Goal: Complete application form

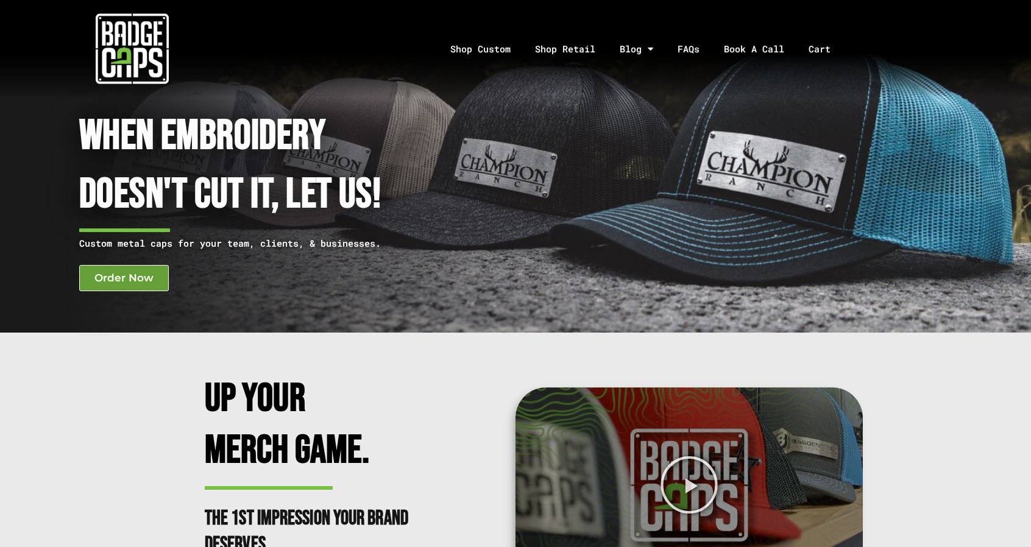
click at [118, 279] on span "Order Now" at bounding box center [123, 278] width 59 height 10
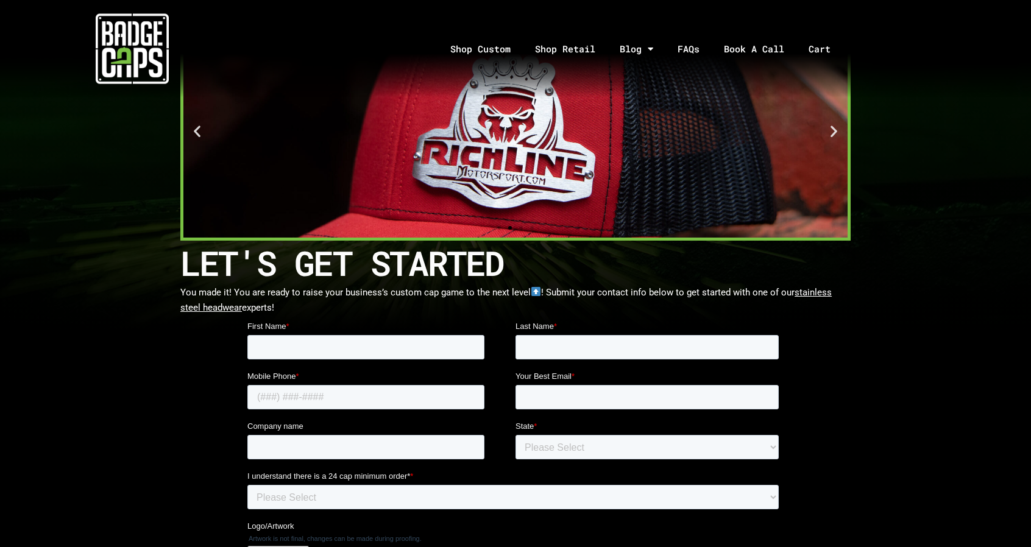
scroll to position [87, 0]
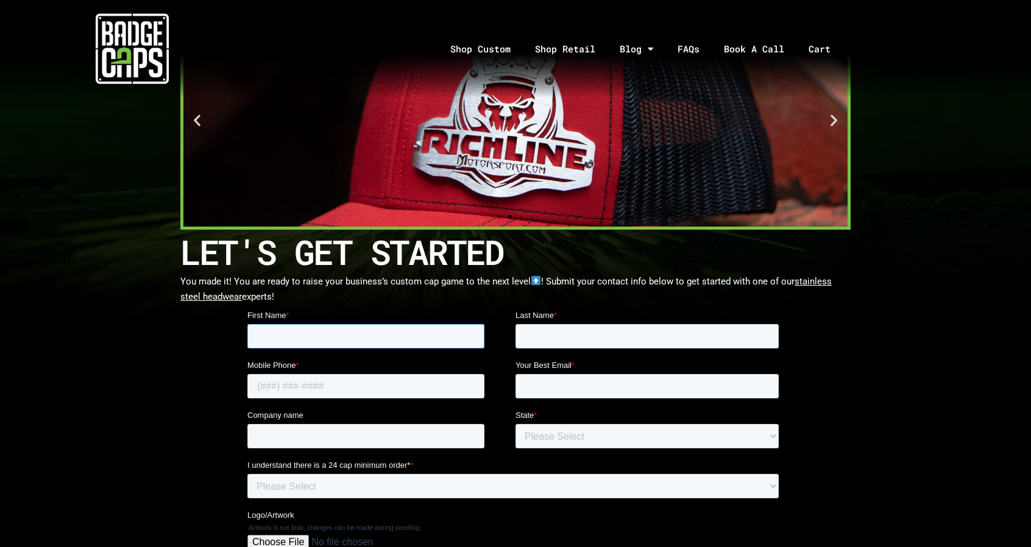
click at [389, 333] on input "First Name *" at bounding box center [365, 336] width 237 height 24
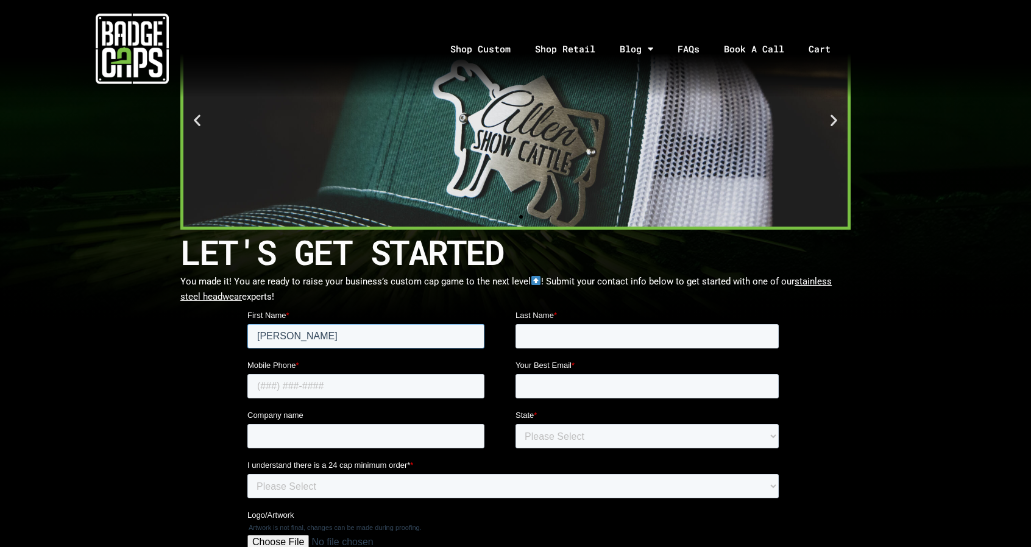
type input "Brynne"
type input "Russman"
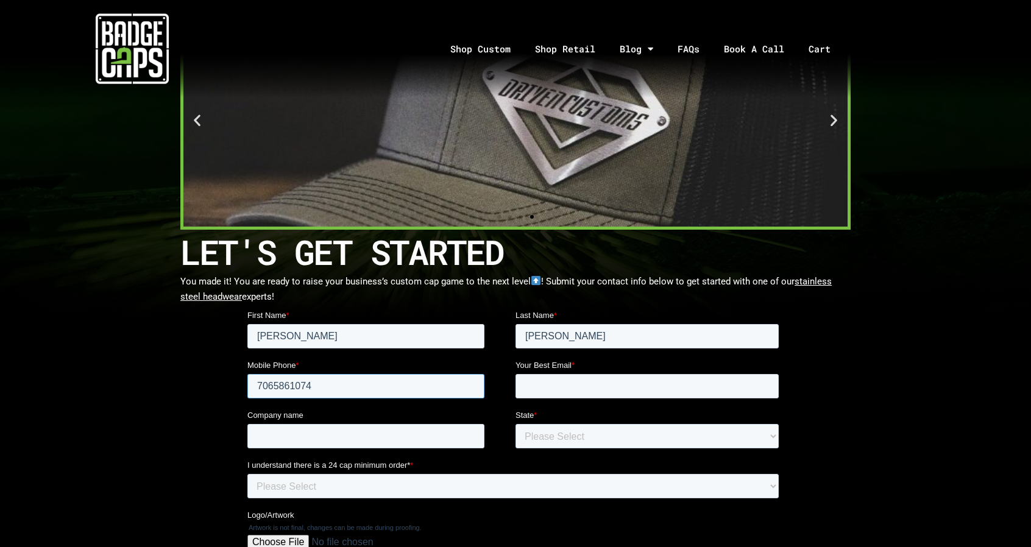
type input "7065861074"
click at [555, 383] on input "Your Best Email *" at bounding box center [647, 386] width 263 height 24
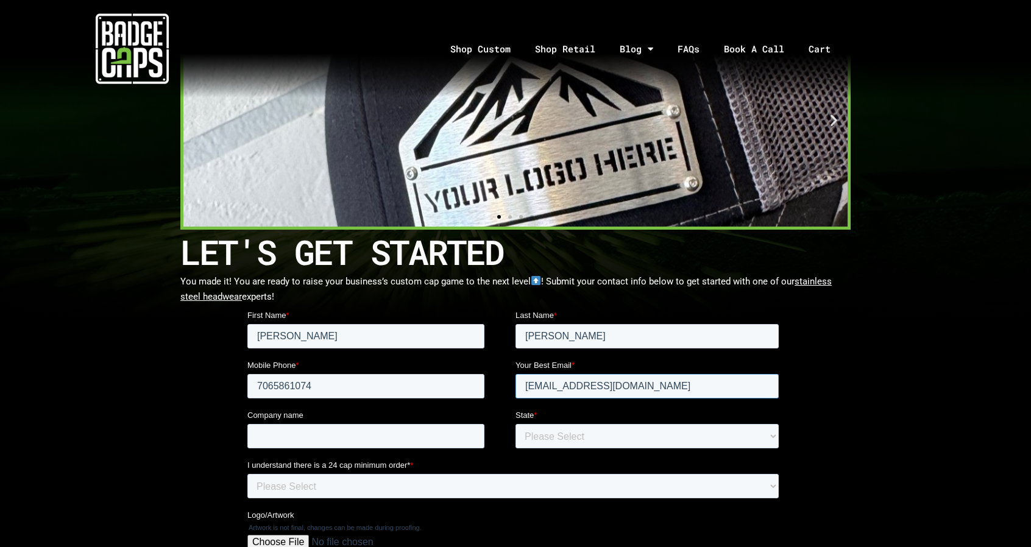
type input "brynne@alliancemill.com"
click at [417, 428] on input "Company name" at bounding box center [365, 436] width 237 height 24
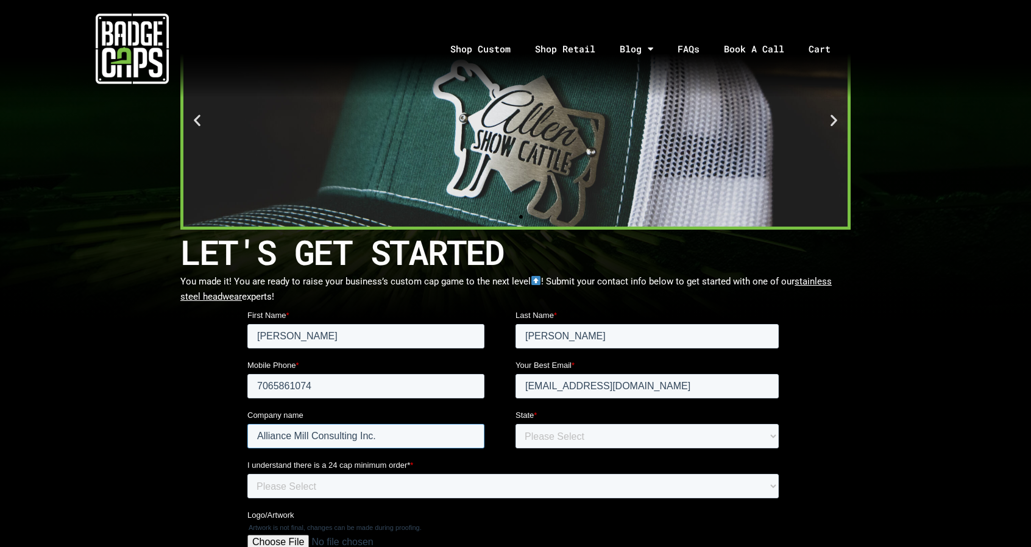
type input "Alliance Mill Consulting Inc."
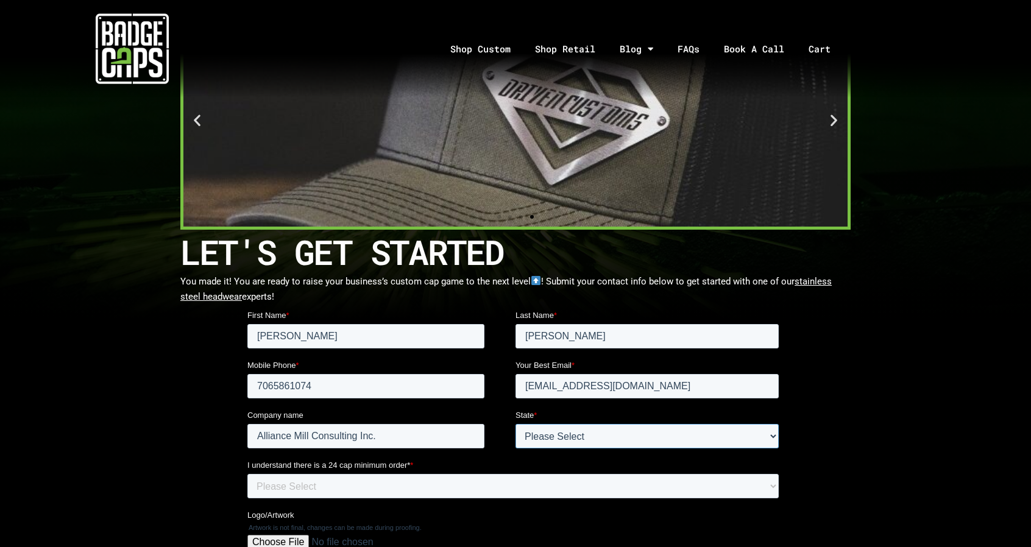
select select "Texas"
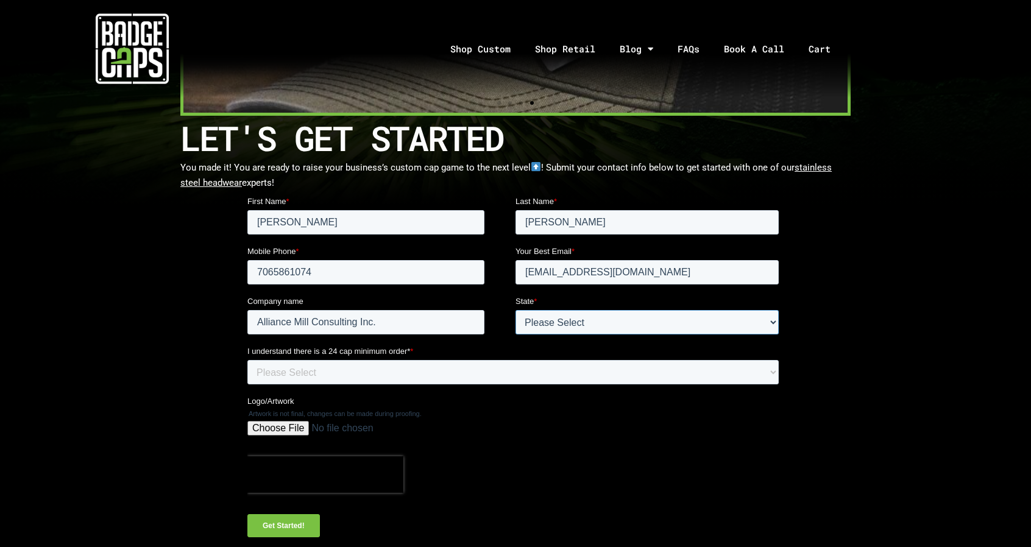
scroll to position [227, 0]
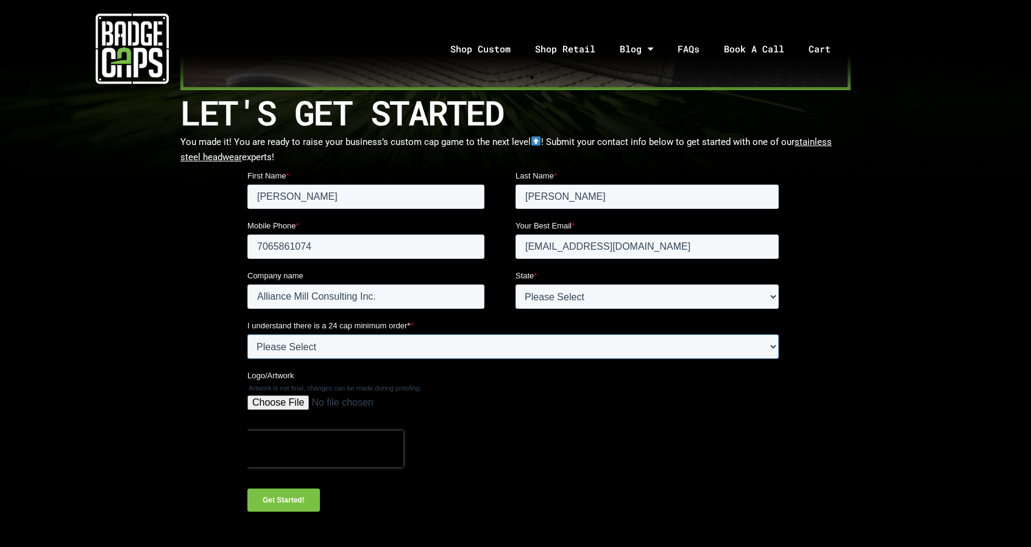
click at [366, 346] on select "Please Select Yes" at bounding box center [513, 347] width 532 height 24
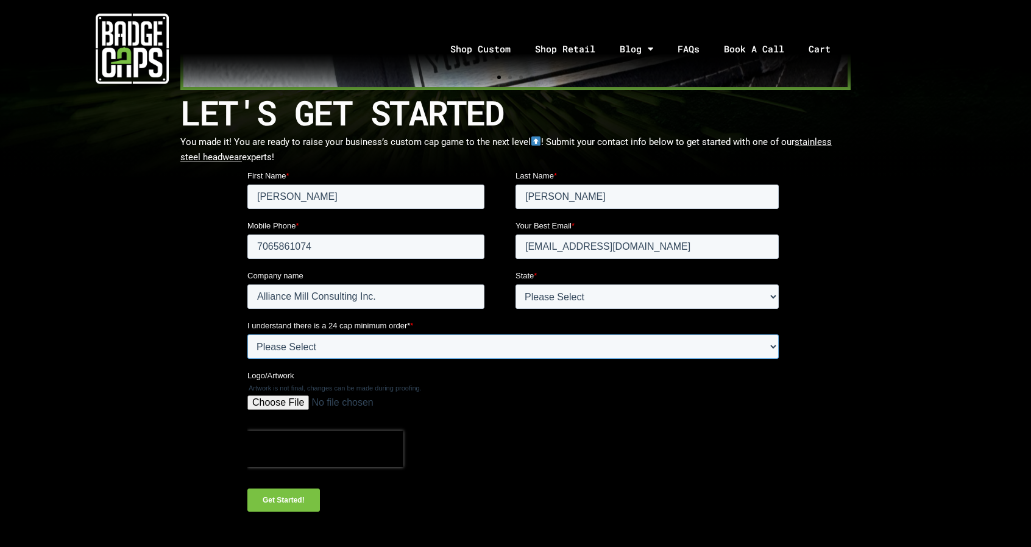
select select "Yes"
click at [247, 335] on select "Please Select Yes" at bounding box center [513, 347] width 532 height 24
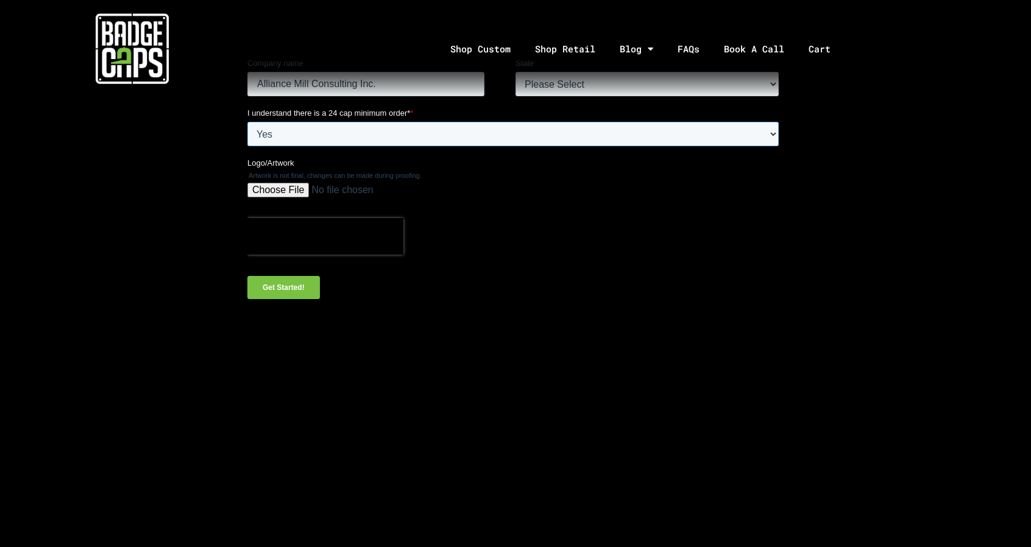
scroll to position [421, 0]
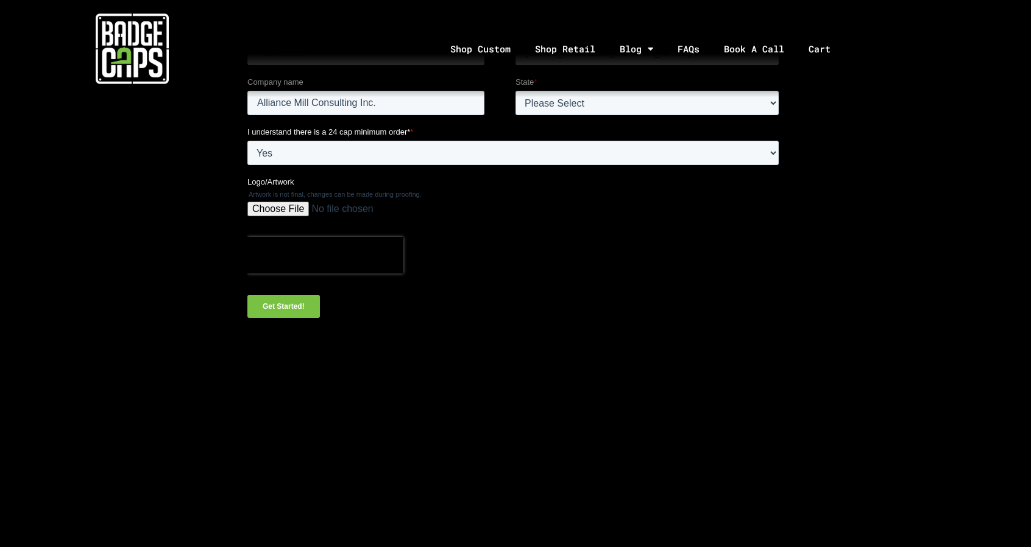
click at [276, 212] on input "Logo/Artwork" at bounding box center [513, 214] width 532 height 24
type input "C:\fakepath\Alliance Logo Black.pdf"
click at [285, 306] on input "Get Started!" at bounding box center [283, 307] width 73 height 23
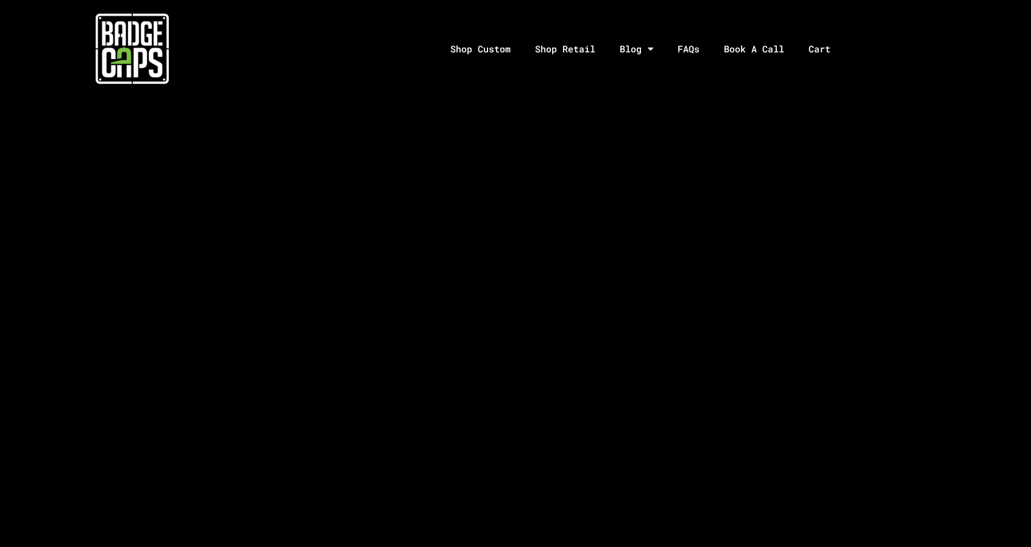
scroll to position [846, 0]
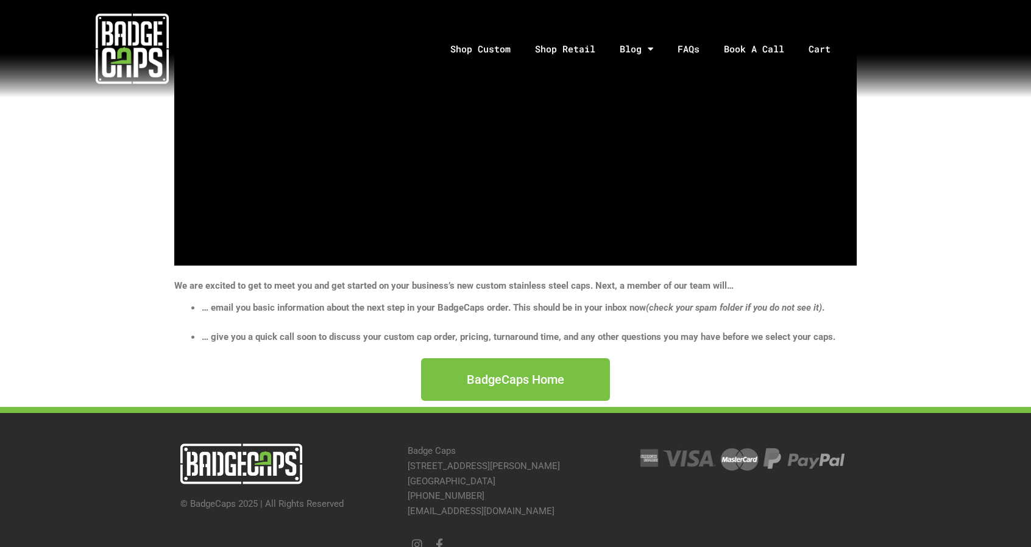
scroll to position [308, 0]
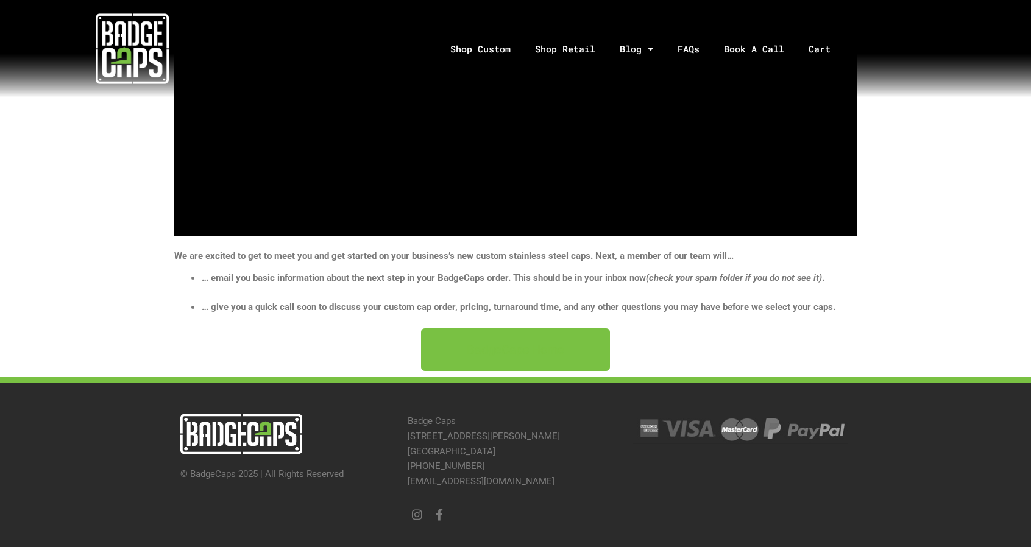
click at [514, 338] on link "BadgeCaps Home" at bounding box center [515, 350] width 189 height 43
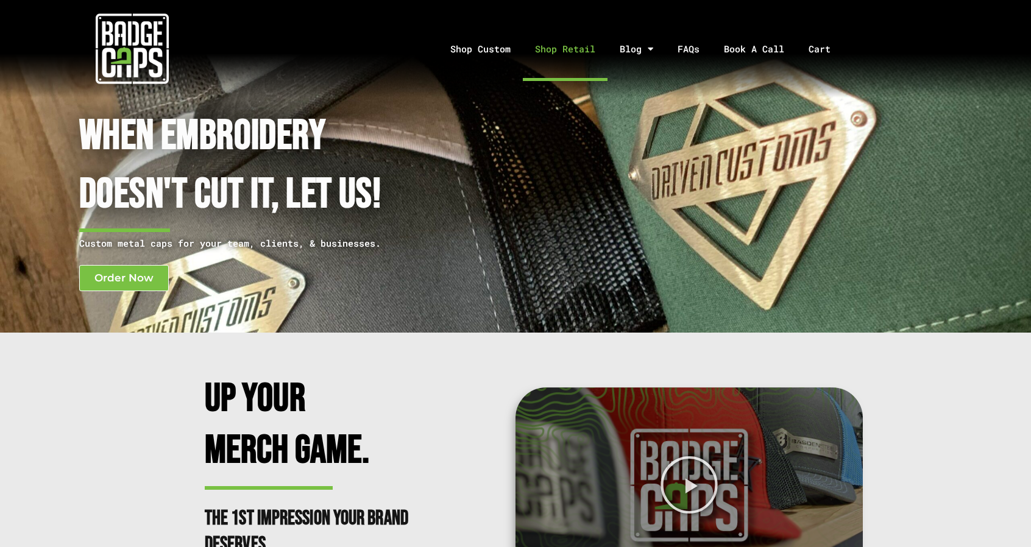
click at [549, 51] on link "Shop Retail" at bounding box center [565, 49] width 85 height 64
